Goal: Transaction & Acquisition: Download file/media

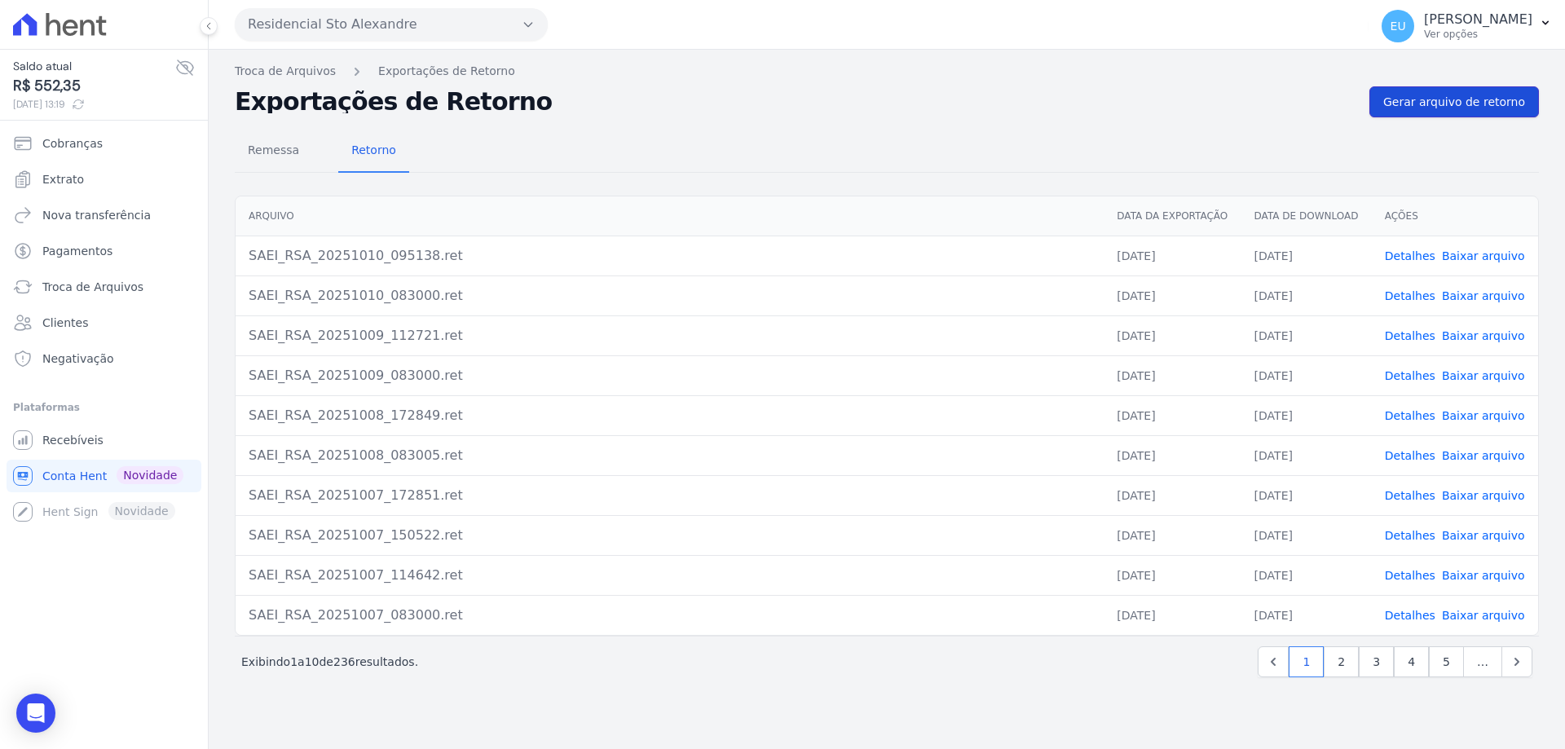
click at [1449, 102] on span "Gerar arquivo de retorno" at bounding box center [1454, 102] width 142 height 16
click at [1418, 254] on link "Detalhes" at bounding box center [1410, 255] width 51 height 13
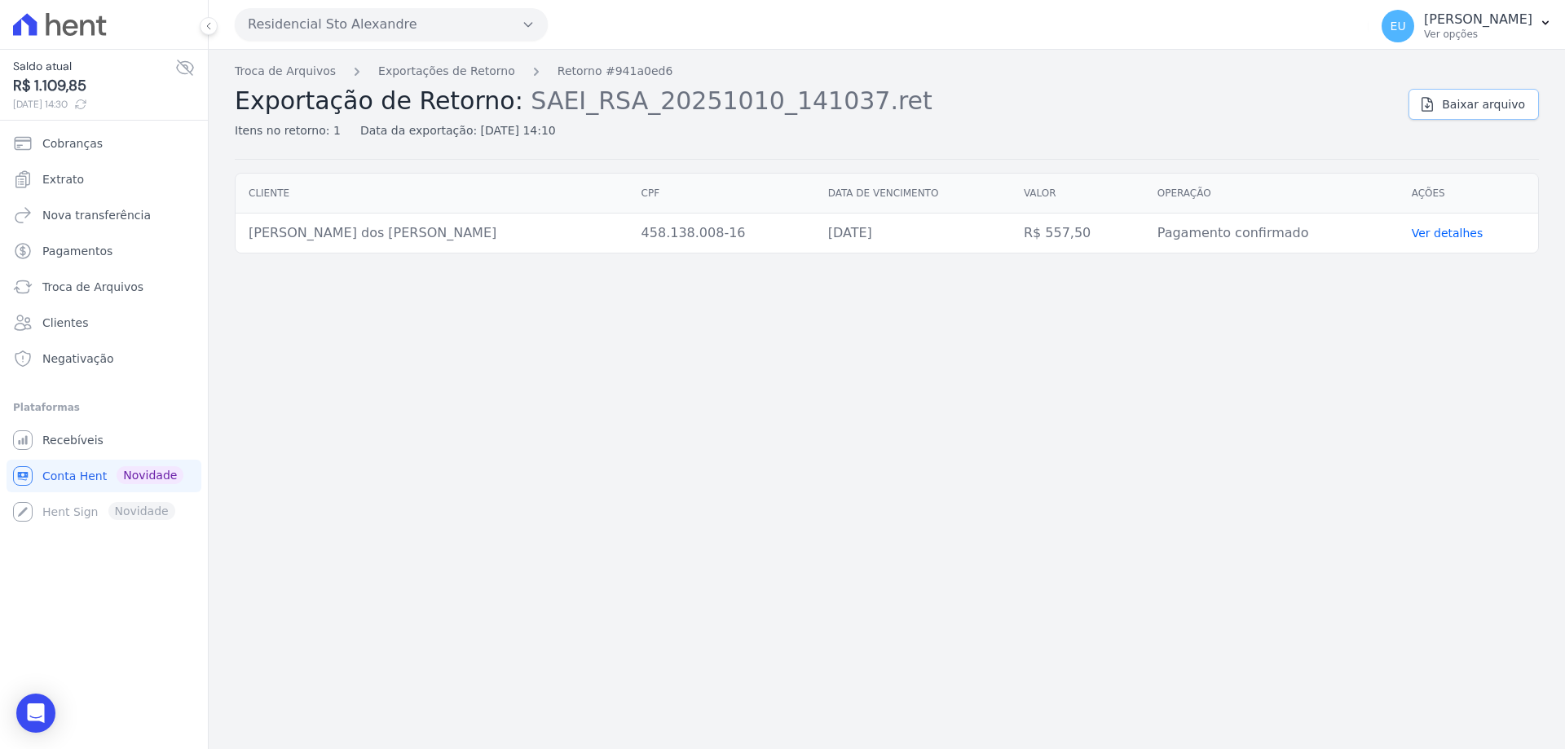
click at [1468, 98] on span "Baixar arquivo" at bounding box center [1483, 104] width 83 height 16
click at [413, 71] on link "Exportações de Retorno" at bounding box center [446, 71] width 137 height 17
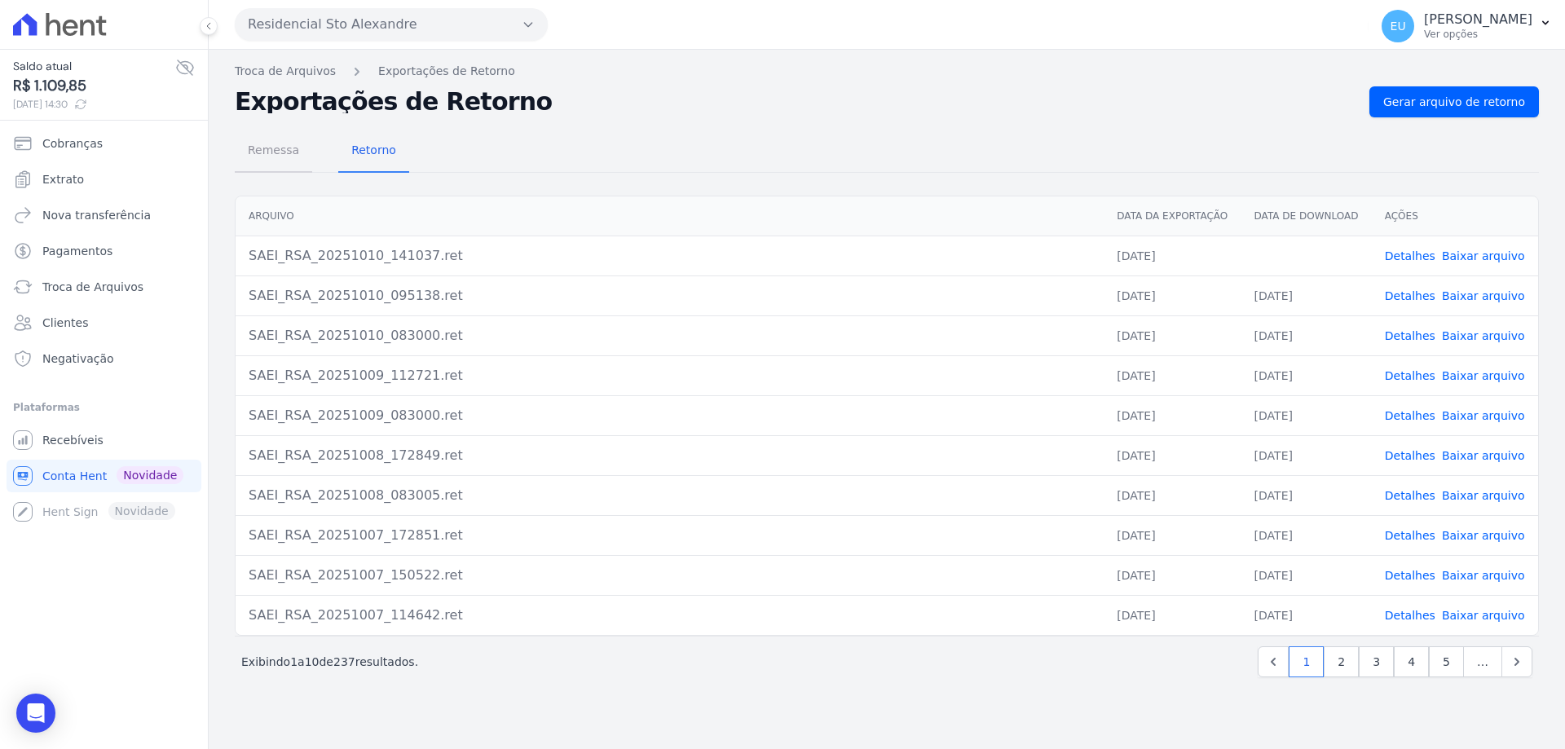
click at [277, 149] on span "Remessa" at bounding box center [273, 150] width 71 height 33
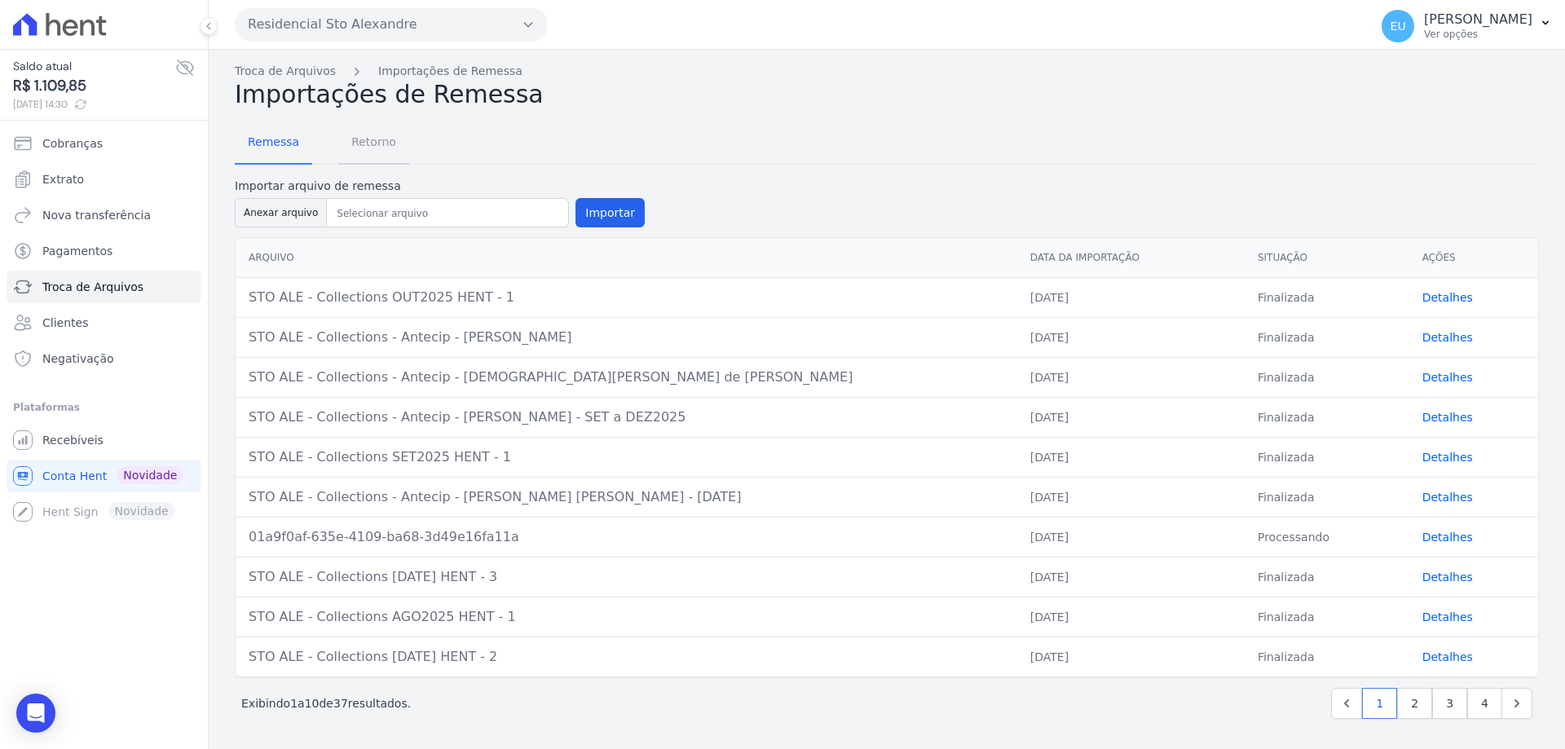
click at [367, 138] on span "Retorno" at bounding box center [374, 142] width 64 height 33
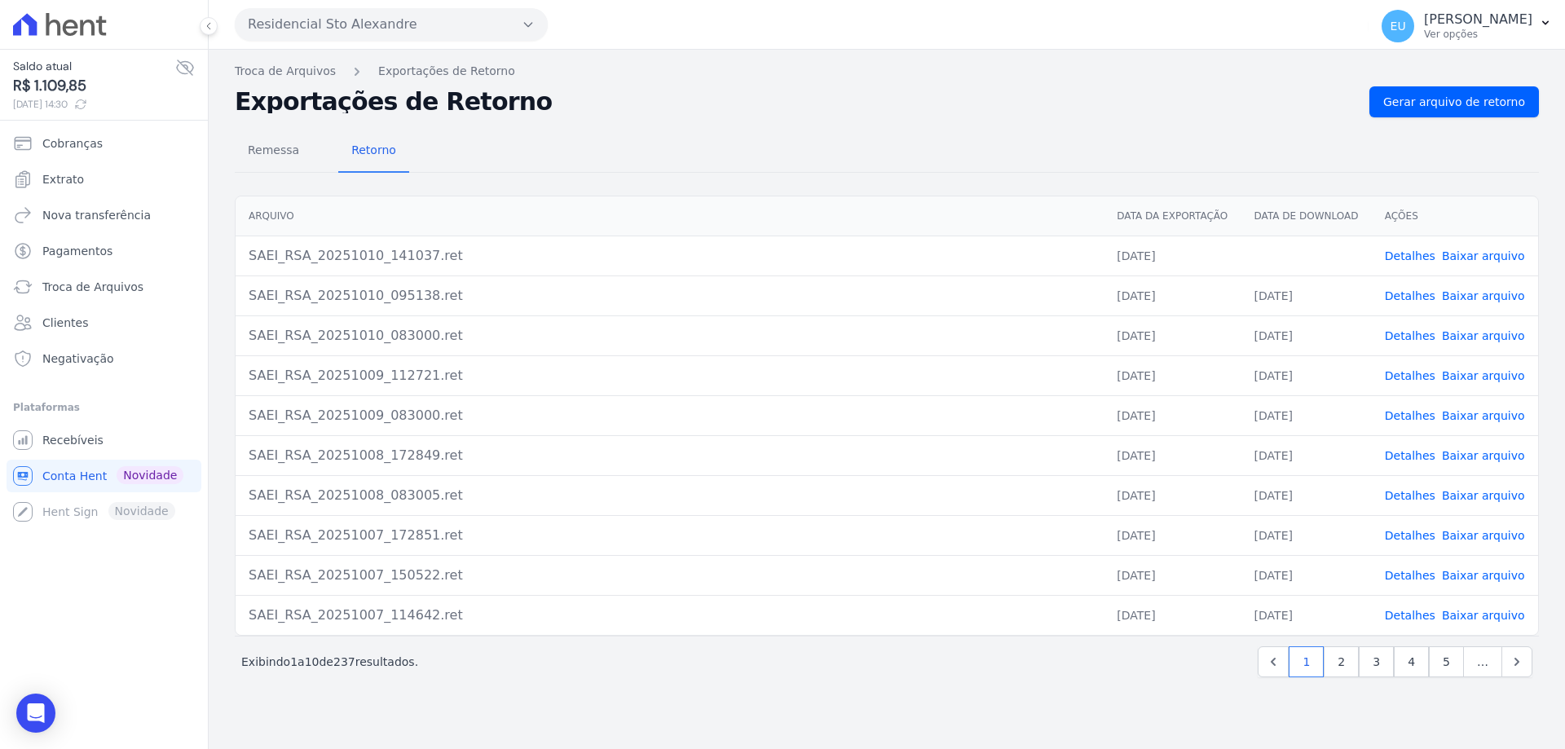
click at [1459, 253] on link "Baixar arquivo" at bounding box center [1483, 255] width 83 height 13
click at [270, 145] on span "Remessa" at bounding box center [273, 150] width 71 height 33
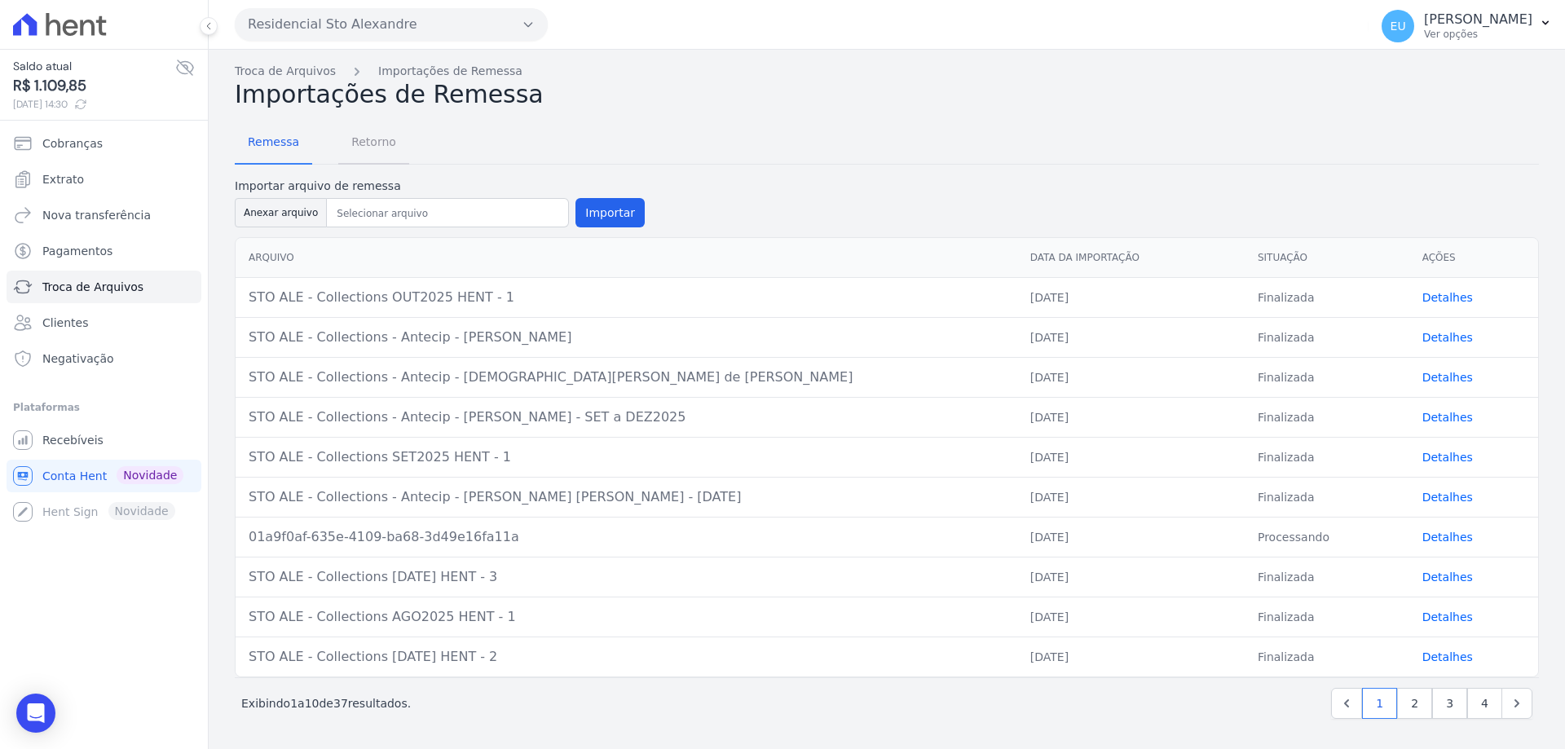
click at [355, 143] on span "Retorno" at bounding box center [374, 142] width 64 height 33
